Goal: Information Seeking & Learning: Learn about a topic

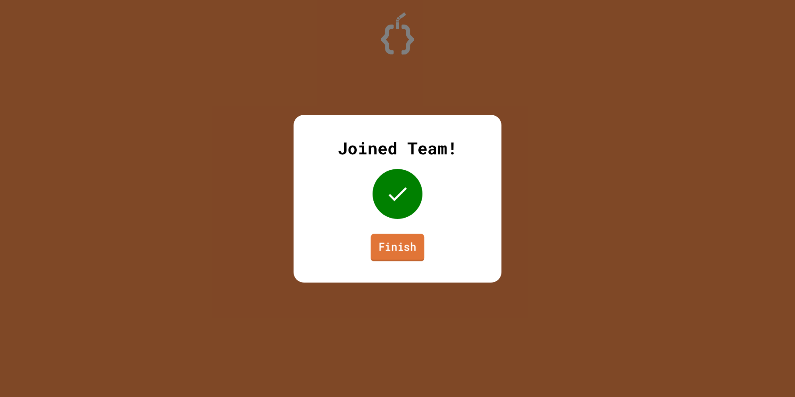
click at [389, 261] on div "Joined Team! Finish" at bounding box center [397, 199] width 208 height 168
click at [408, 246] on link "Finish" at bounding box center [397, 247] width 57 height 27
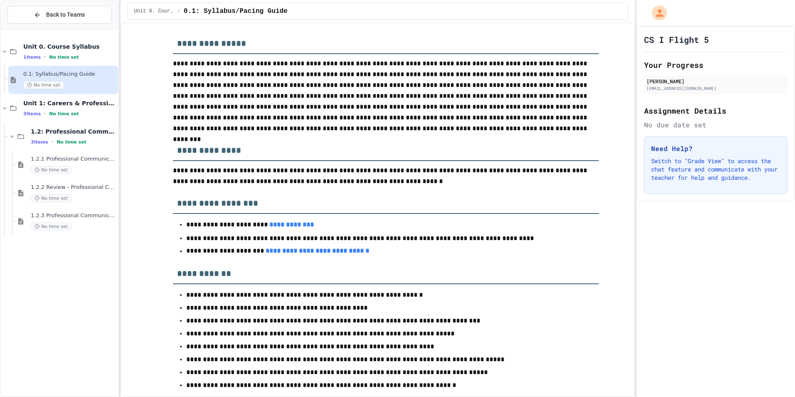
scroll to position [83, 0]
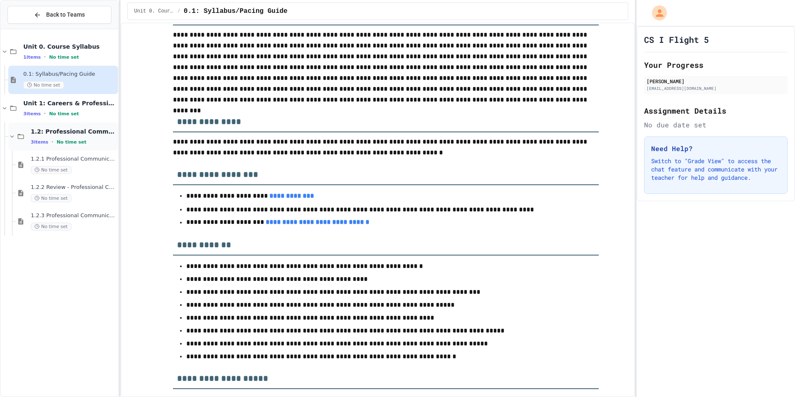
click at [87, 134] on span "1.2: Professional Communication" at bounding box center [74, 131] width 86 height 7
click at [47, 136] on div "1.2: Professional Communication 3 items • No time set" at bounding box center [74, 136] width 86 height 17
click at [48, 171] on span "No time set" at bounding box center [51, 170] width 41 height 8
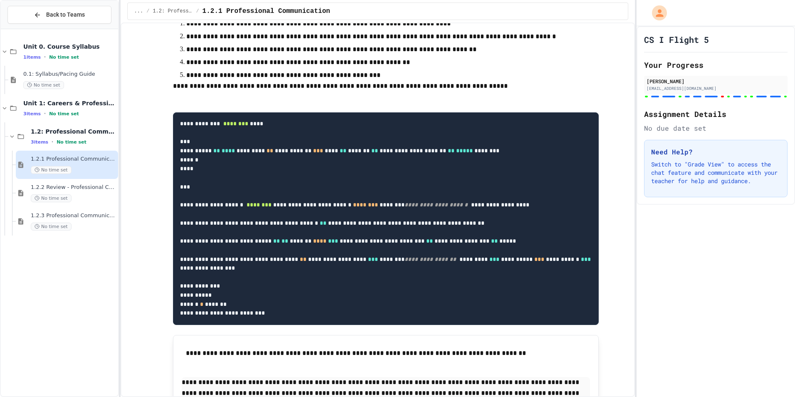
scroll to position [499, 0]
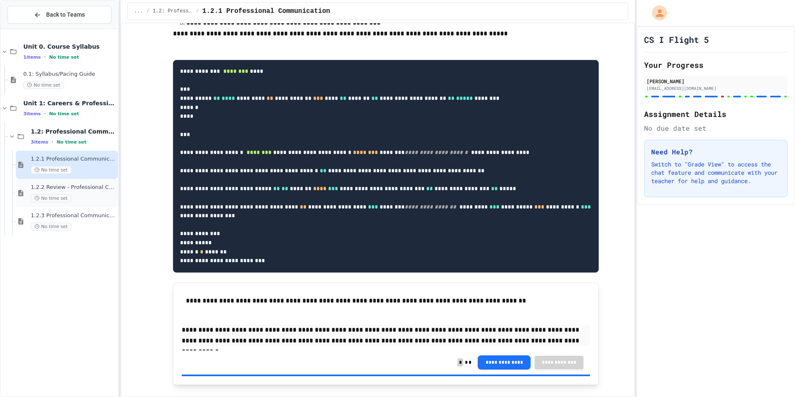
click at [95, 202] on div "No time set" at bounding box center [74, 198] width 86 height 8
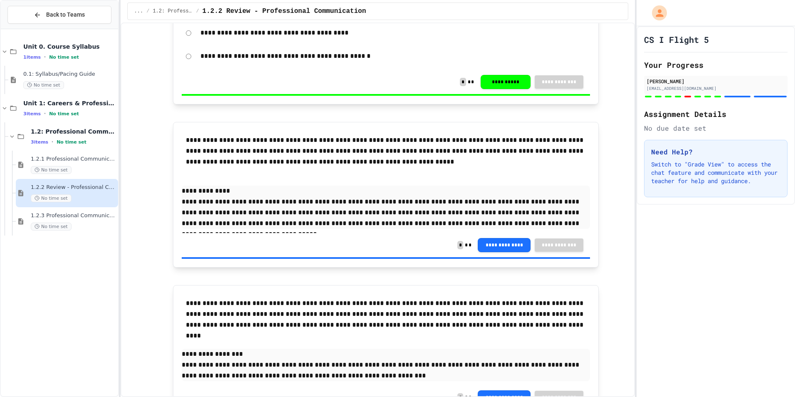
scroll to position [1562, 0]
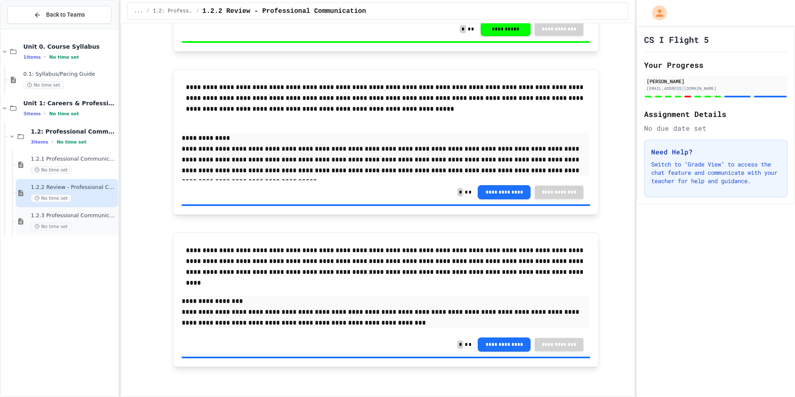
click at [91, 222] on div "No time set" at bounding box center [74, 226] width 86 height 8
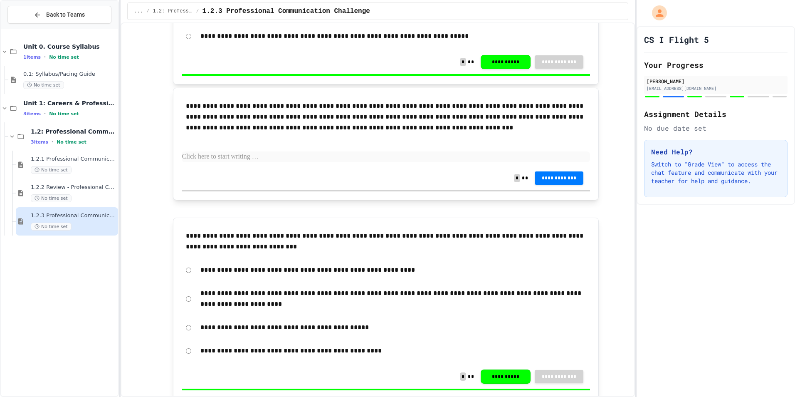
scroll to position [582, 0]
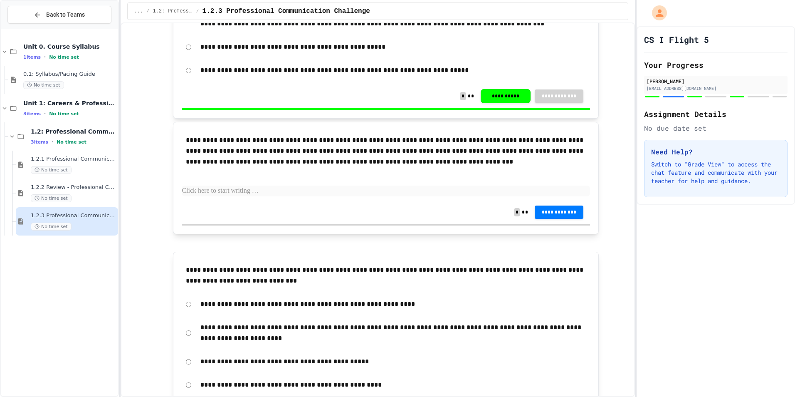
click at [261, 188] on p at bounding box center [386, 190] width 408 height 11
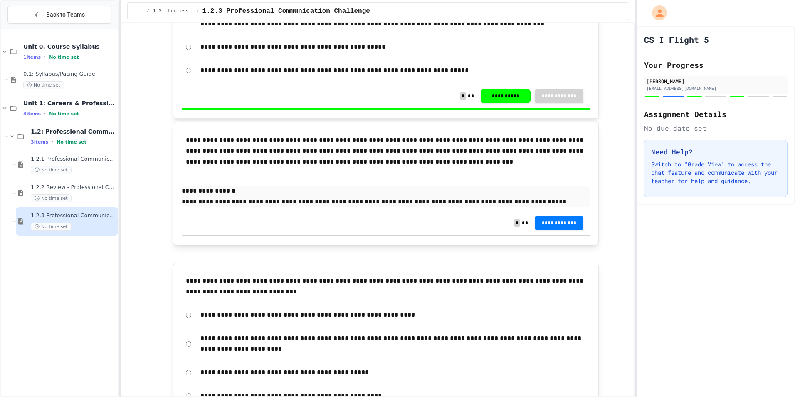
click at [532, 195] on p "**********" at bounding box center [386, 190] width 408 height 11
click at [524, 201] on p "**********" at bounding box center [386, 201] width 408 height 11
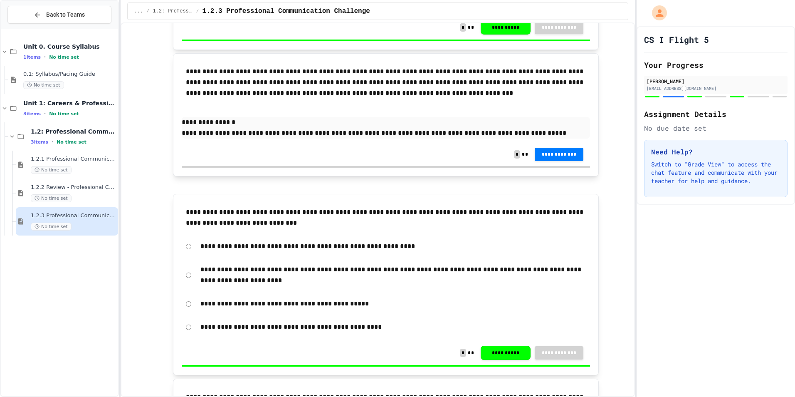
scroll to position [624, 0]
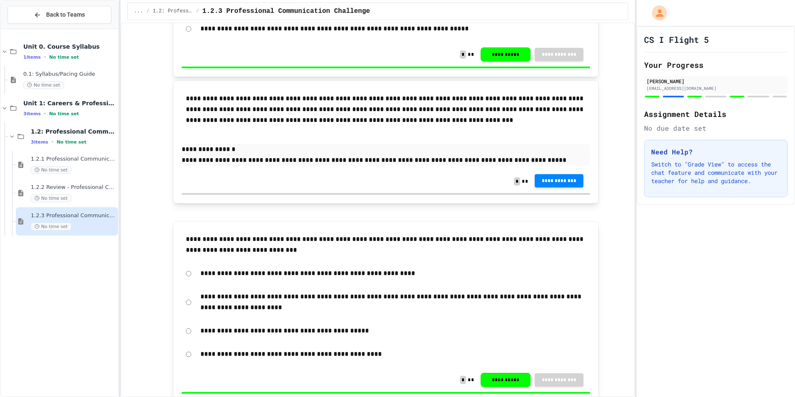
click at [564, 179] on span "**********" at bounding box center [559, 180] width 36 height 7
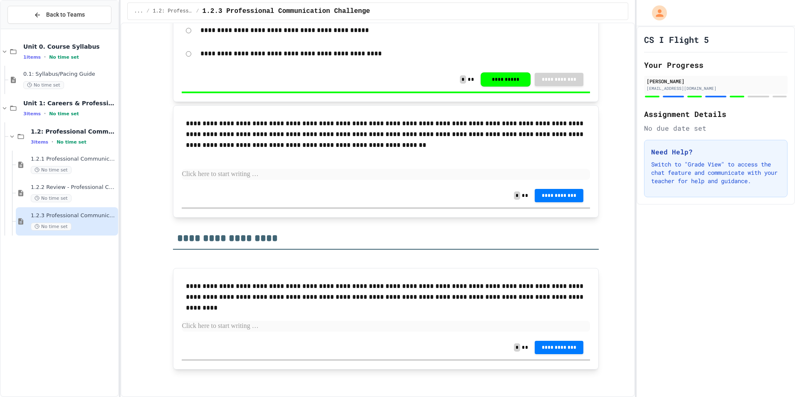
scroll to position [927, 0]
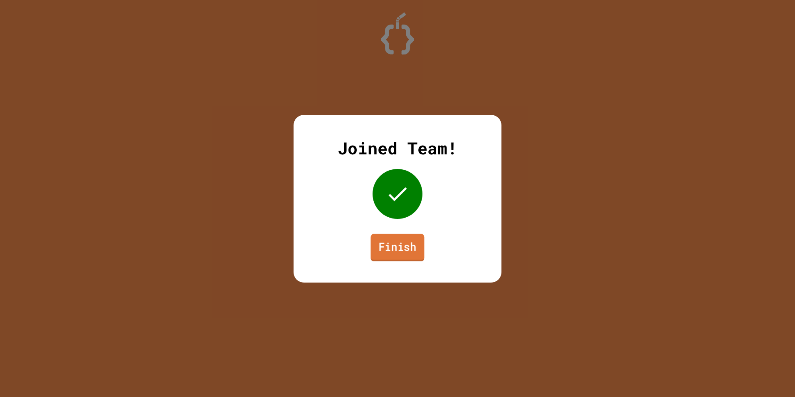
click at [396, 242] on link "Finish" at bounding box center [397, 246] width 54 height 27
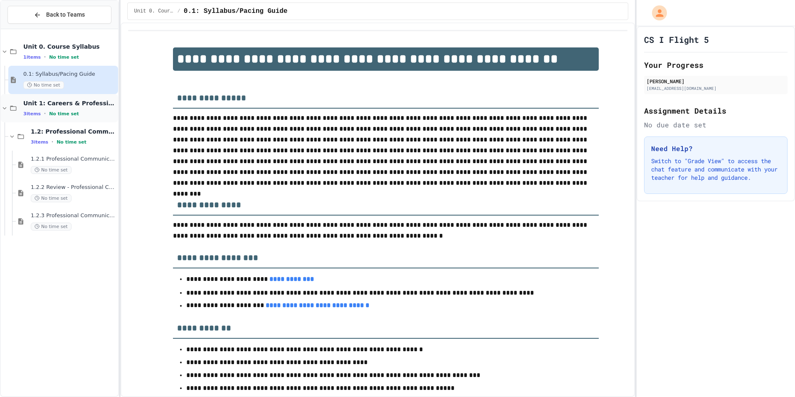
click at [69, 111] on span "No time set" at bounding box center [64, 113] width 30 height 5
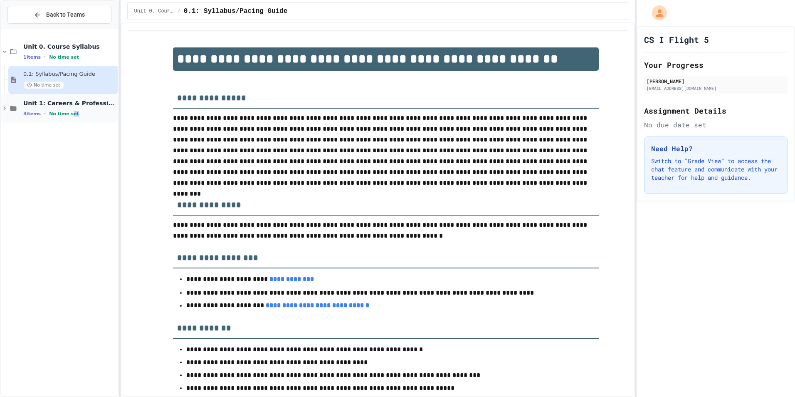
drag, startPoint x: 68, startPoint y: 108, endPoint x: 73, endPoint y: 111, distance: 5.0
click at [73, 111] on div "Unit 1: Careers & Professionalism 3 items • No time set" at bounding box center [69, 107] width 93 height 17
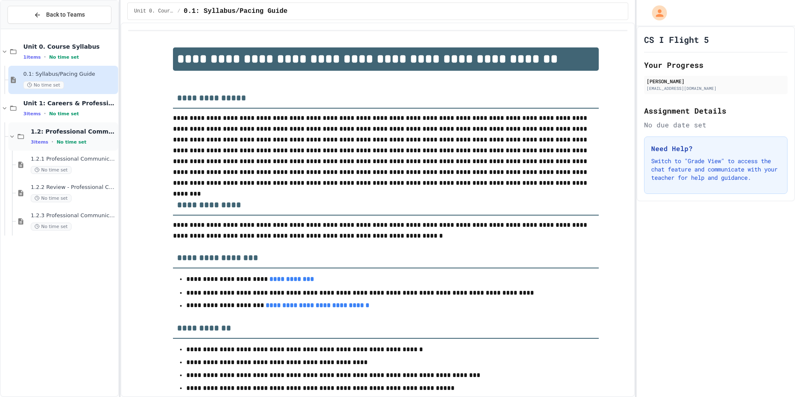
click at [69, 143] on span "No time set" at bounding box center [72, 141] width 30 height 5
click at [69, 135] on span "1.2: Professional Communication" at bounding box center [74, 131] width 86 height 7
click at [58, 166] on span "No time set" at bounding box center [51, 170] width 41 height 8
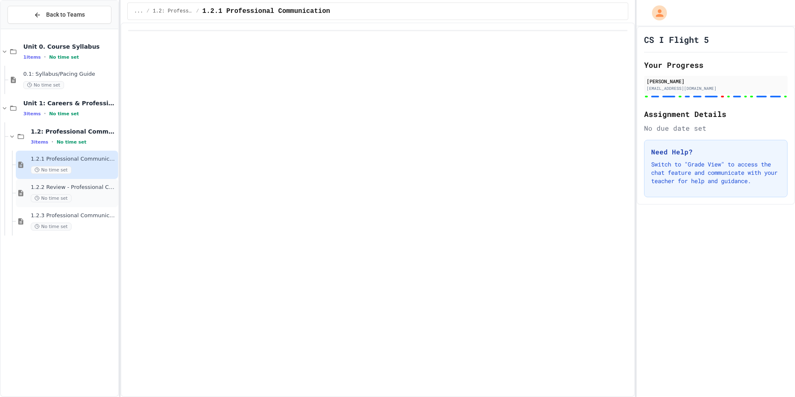
click at [52, 189] on span "1.2.2 Review - Professional Communication" at bounding box center [74, 187] width 86 height 7
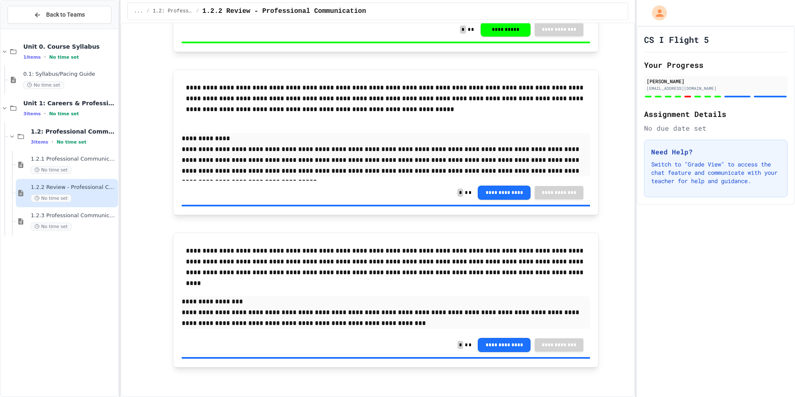
scroll to position [1562, 0]
click at [89, 215] on span "1.2.3 Professional Communication Challenge" at bounding box center [74, 215] width 86 height 7
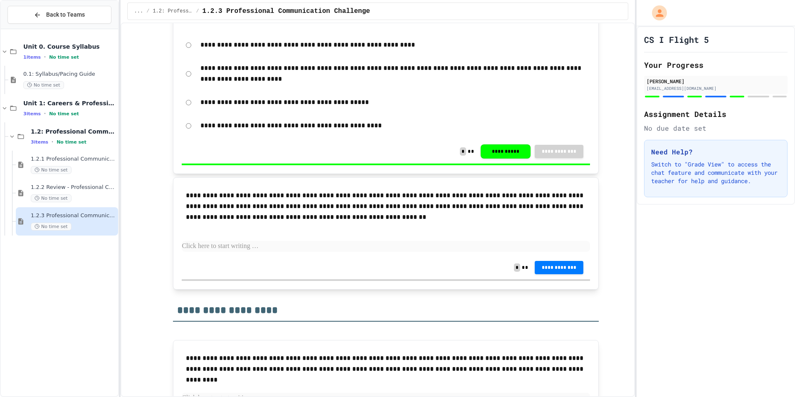
scroll to position [873, 0]
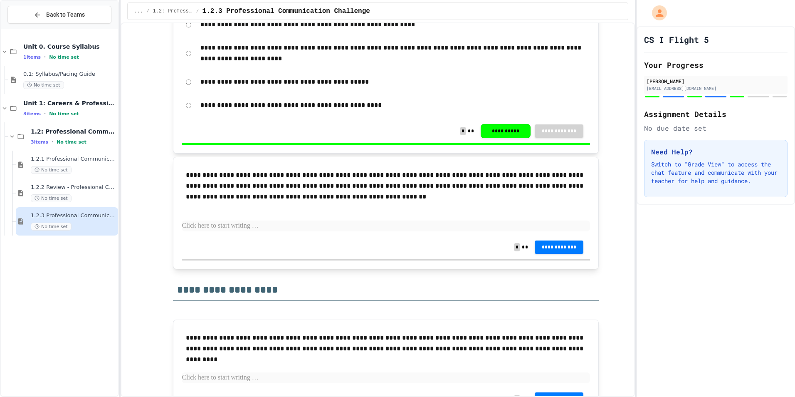
click at [264, 215] on div "**********" at bounding box center [386, 200] width 408 height 70
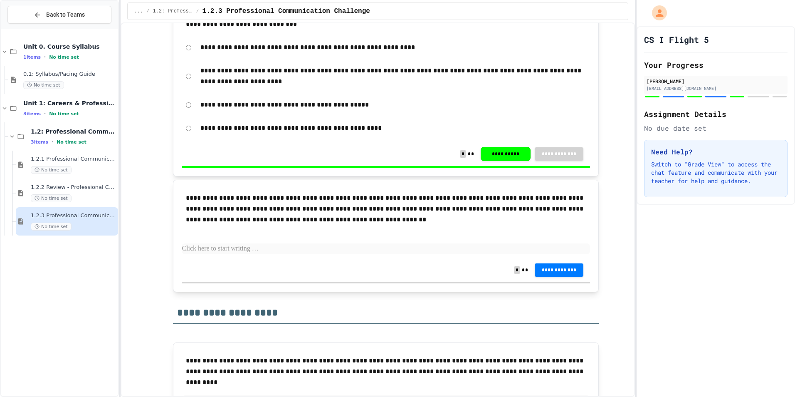
scroll to position [927, 0]
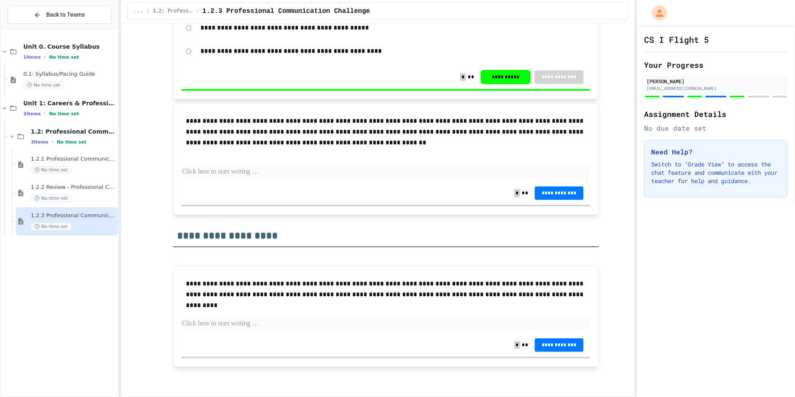
click at [260, 175] on p at bounding box center [386, 171] width 408 height 11
click at [74, 193] on div "1.2.2 Review - Professional Communication No time set" at bounding box center [74, 193] width 86 height 18
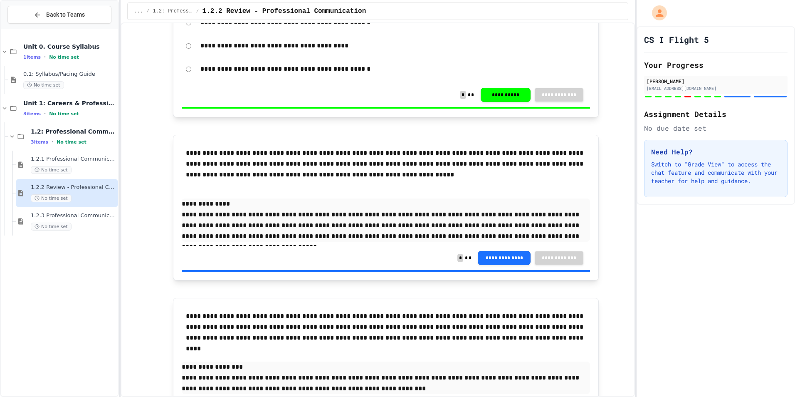
scroll to position [1562, 0]
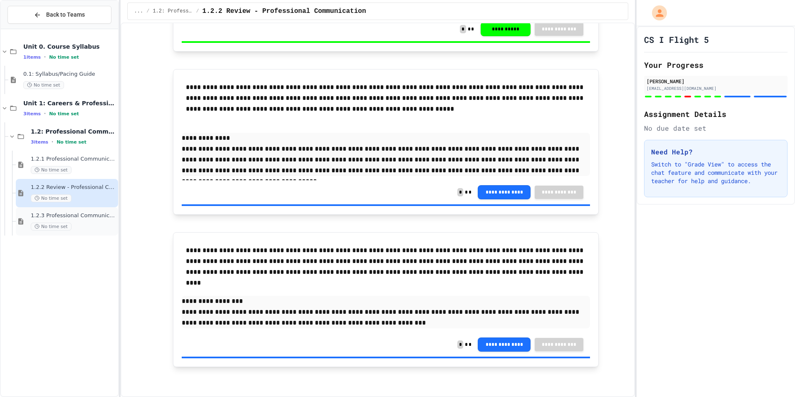
click at [80, 214] on span "1.2.3 Professional Communication Challenge" at bounding box center [74, 215] width 86 height 7
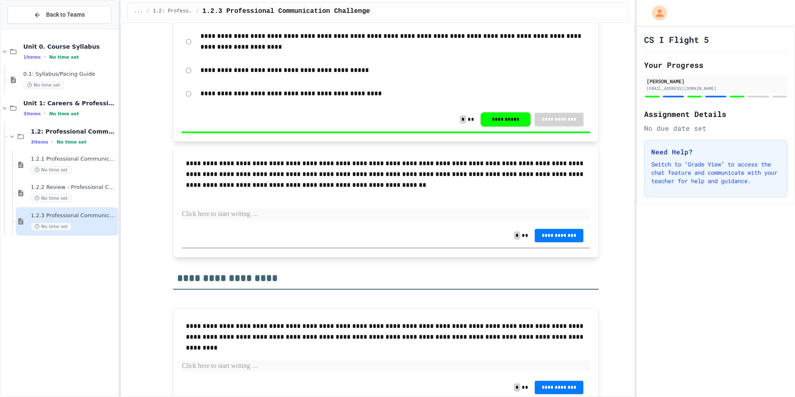
scroll to position [927, 0]
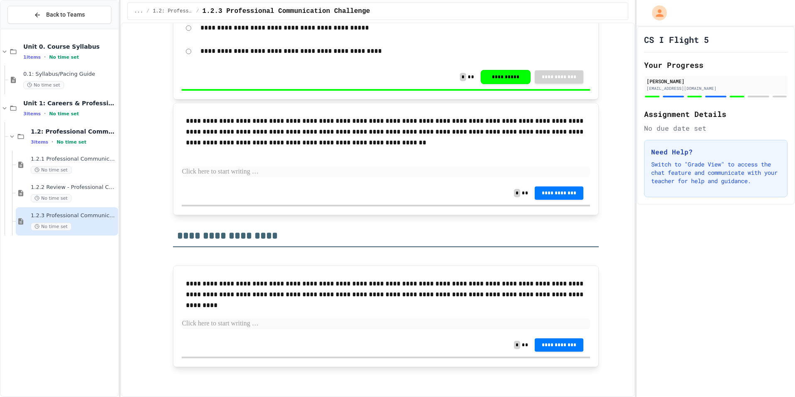
click at [265, 169] on p at bounding box center [386, 171] width 408 height 11
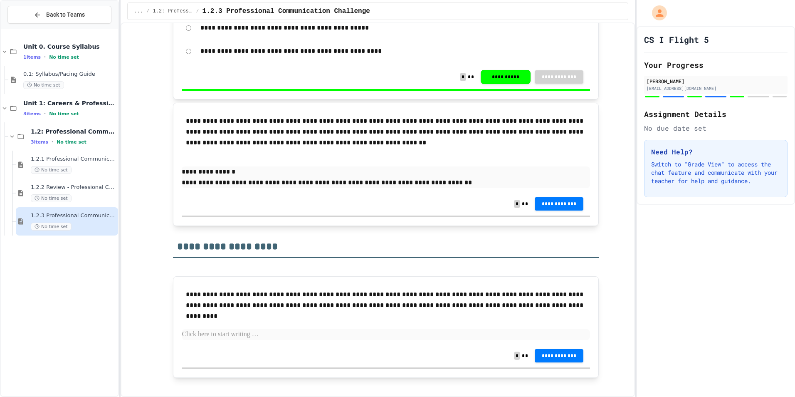
click at [467, 180] on p "**********" at bounding box center [386, 182] width 408 height 11
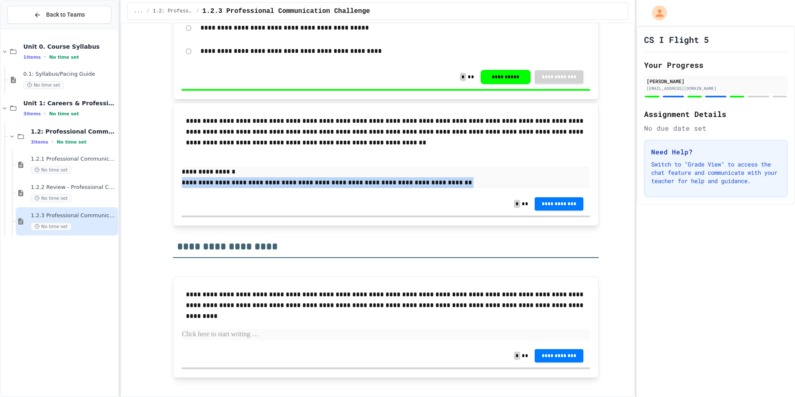
drag, startPoint x: 463, startPoint y: 177, endPoint x: 424, endPoint y: 166, distance: 41.3
click at [434, 168] on div "**********" at bounding box center [386, 177] width 408 height 22
click at [352, 208] on div "**********" at bounding box center [386, 203] width 408 height 23
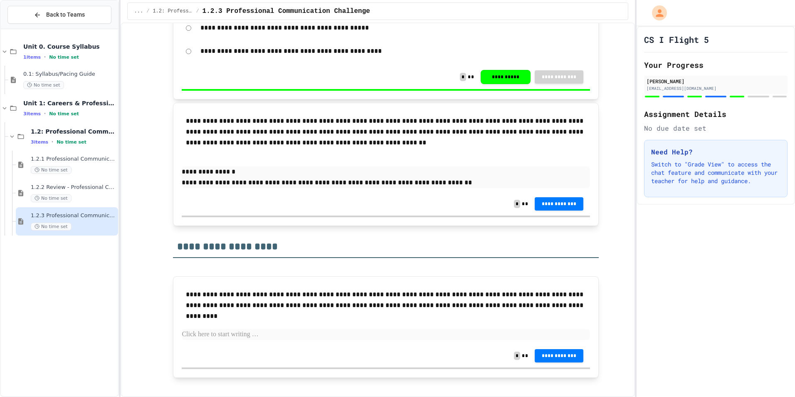
click at [483, 180] on p "**********" at bounding box center [386, 182] width 408 height 11
click at [562, 202] on span "**********" at bounding box center [559, 203] width 36 height 7
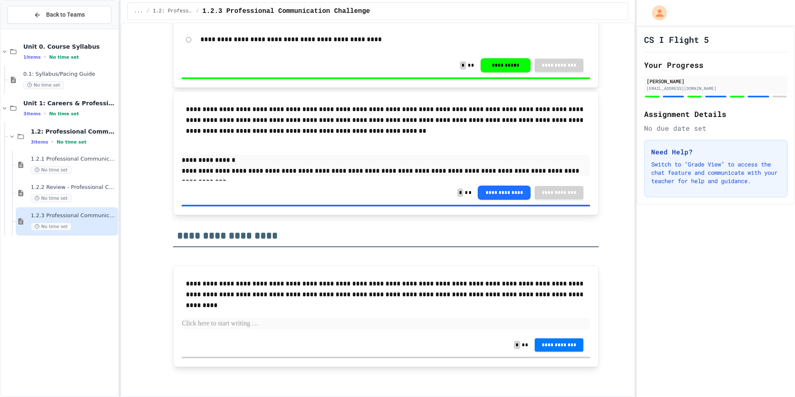
click at [242, 321] on p at bounding box center [386, 323] width 408 height 11
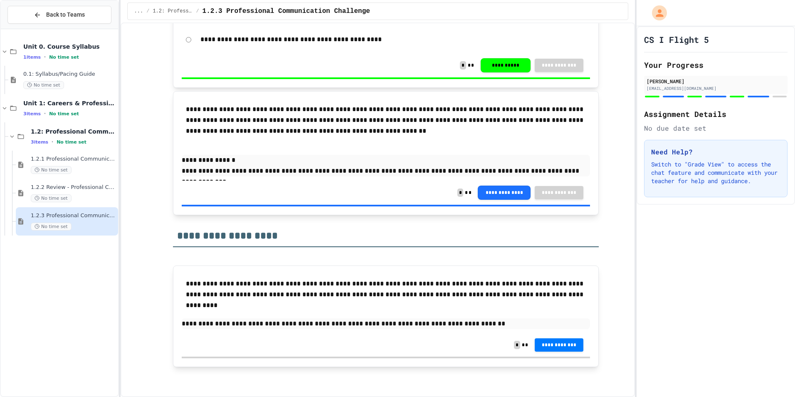
click at [456, 324] on p "**********" at bounding box center [386, 323] width 408 height 11
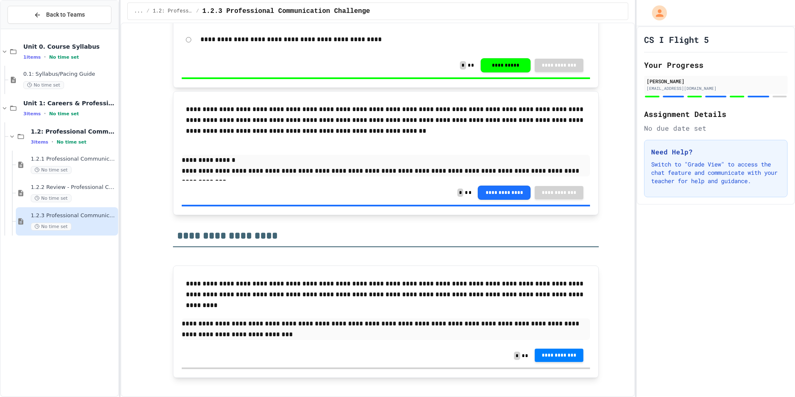
click at [555, 355] on span "**********" at bounding box center [559, 355] width 36 height 7
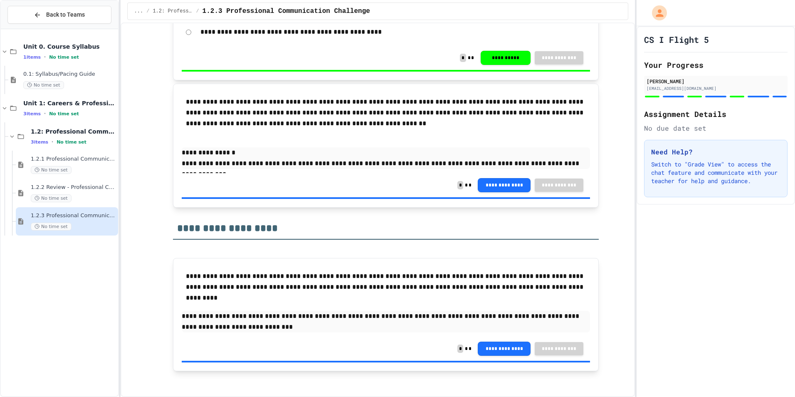
scroll to position [950, 0]
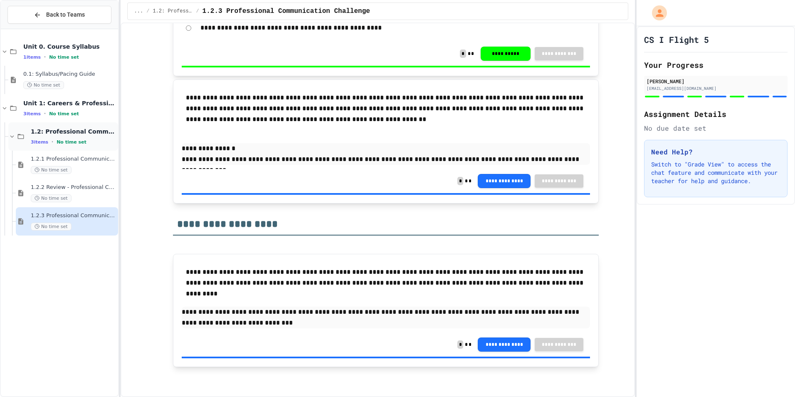
click at [74, 137] on div "1.2: Professional Communication 3 items • No time set" at bounding box center [74, 136] width 86 height 17
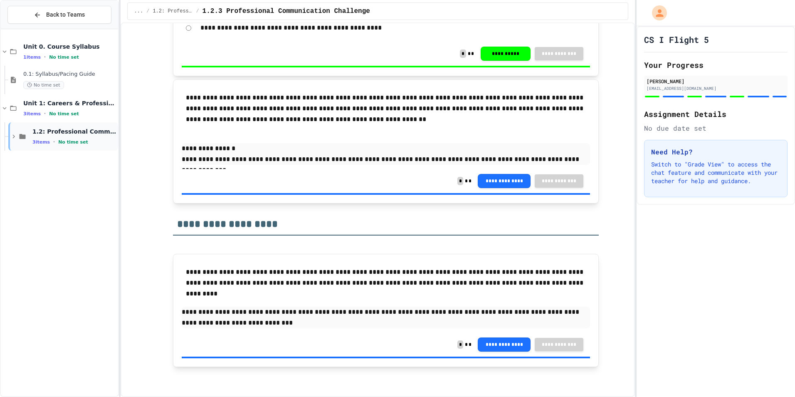
click at [69, 142] on span "No time set" at bounding box center [73, 141] width 30 height 5
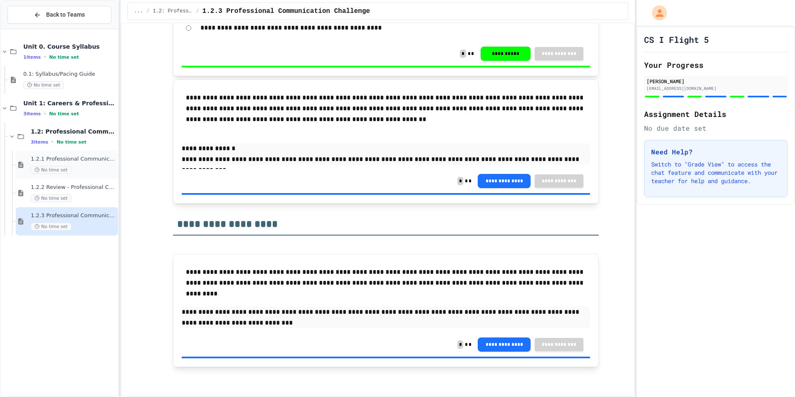
click at [59, 161] on span "1.2.1 Professional Communication" at bounding box center [74, 158] width 86 height 7
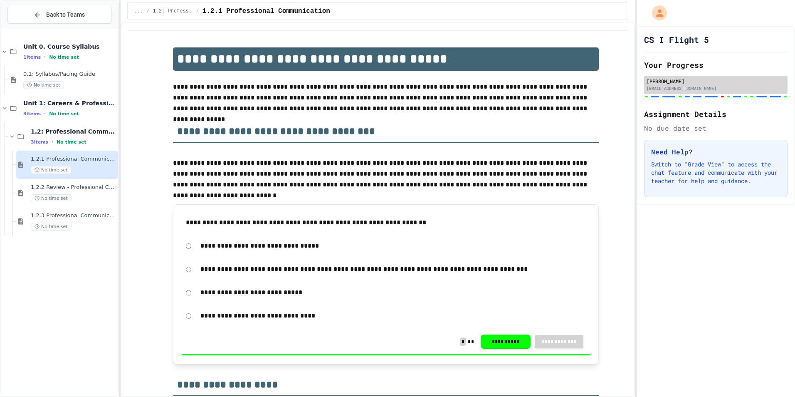
click at [673, 84] on div "[PERSON_NAME]" at bounding box center [715, 80] width 138 height 7
click at [675, 98] on div at bounding box center [715, 96] width 143 height 3
click at [668, 139] on div "CS I Flight 5 Your Progress harlee pettigrew h.pettigrew29@horatioschools.org A…" at bounding box center [715, 115] width 158 height 178
click at [658, 185] on p "Switch to "Grade View" to access the chat feature and communicate with your tea…" at bounding box center [715, 172] width 129 height 25
drag, startPoint x: 652, startPoint y: 140, endPoint x: 650, endPoint y: 165, distance: 25.0
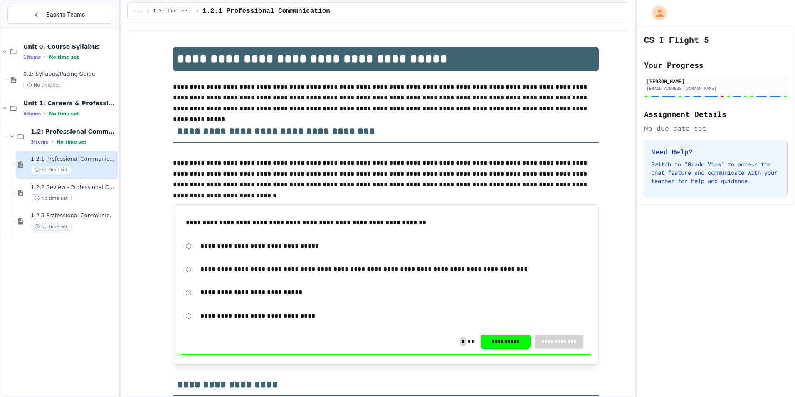
click at [650, 165] on div "Need Help? Switch to "Grade View" to access the chat feature and communicate wi…" at bounding box center [715, 168] width 143 height 57
click at [635, 174] on div "**********" at bounding box center [397, 198] width 795 height 397
click at [636, 252] on div at bounding box center [636, 198] width 2 height 397
click at [658, 253] on div "CS I Flight 5 Your Progress harlee pettigrew h.pettigrew29@horatioschools.org A…" at bounding box center [716, 211] width 157 height 370
click at [62, 18] on span "Back to Teams" at bounding box center [65, 14] width 39 height 9
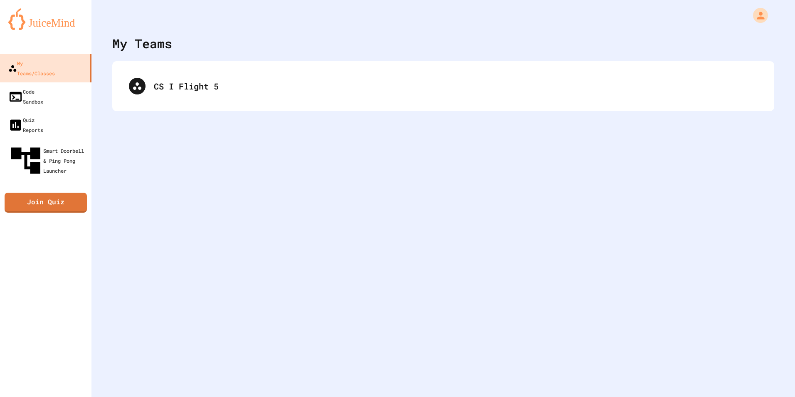
click at [183, 67] on div "CS I Flight 5" at bounding box center [443, 86] width 662 height 50
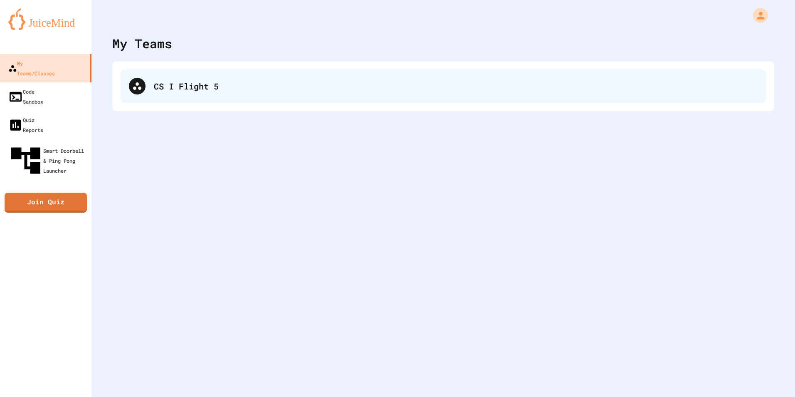
click at [204, 92] on div "CS I Flight 5" at bounding box center [456, 86] width 604 height 12
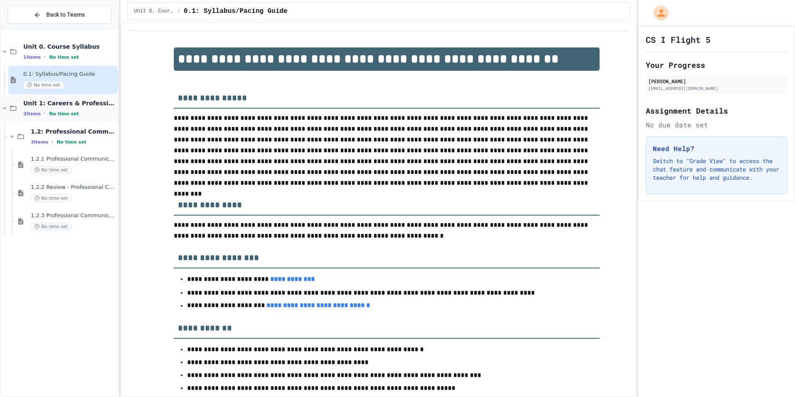
click at [93, 113] on div "3 items • No time set" at bounding box center [69, 113] width 93 height 7
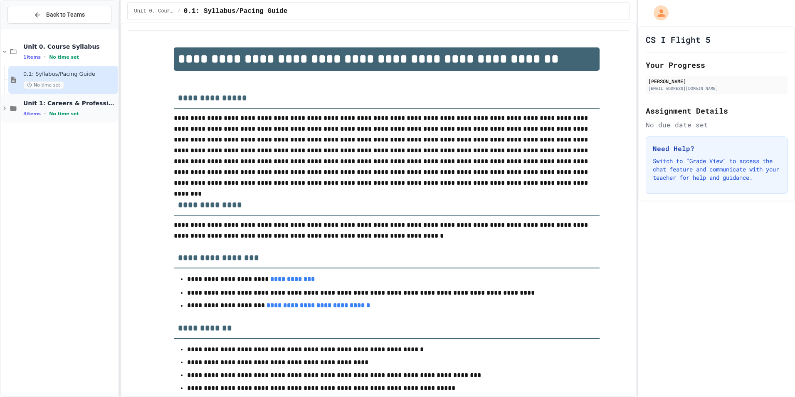
click at [90, 118] on div "Unit 1: Careers & Professionalism 3 items • No time set" at bounding box center [59, 108] width 117 height 28
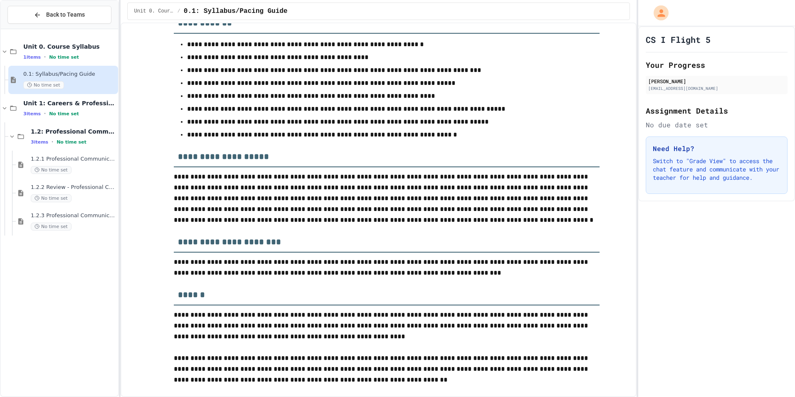
scroll to position [457, 0]
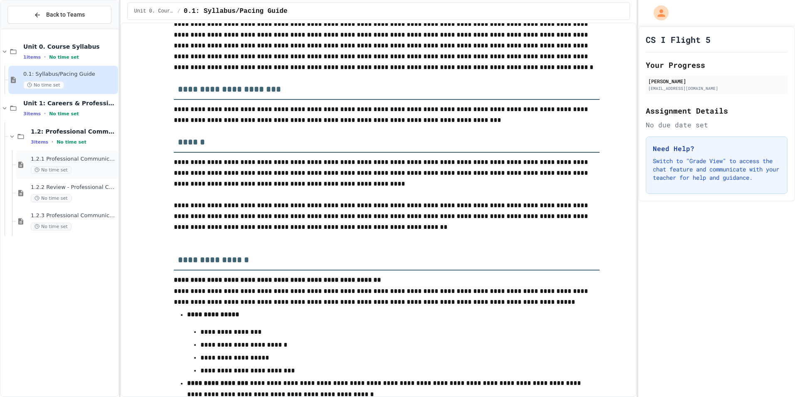
click at [49, 157] on span "1.2.1 Professional Communication" at bounding box center [74, 158] width 86 height 7
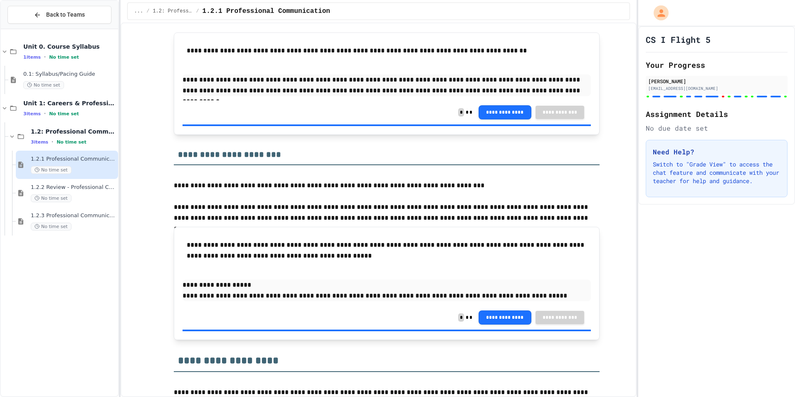
scroll to position [748, 0]
